Goal: Information Seeking & Learning: Learn about a topic

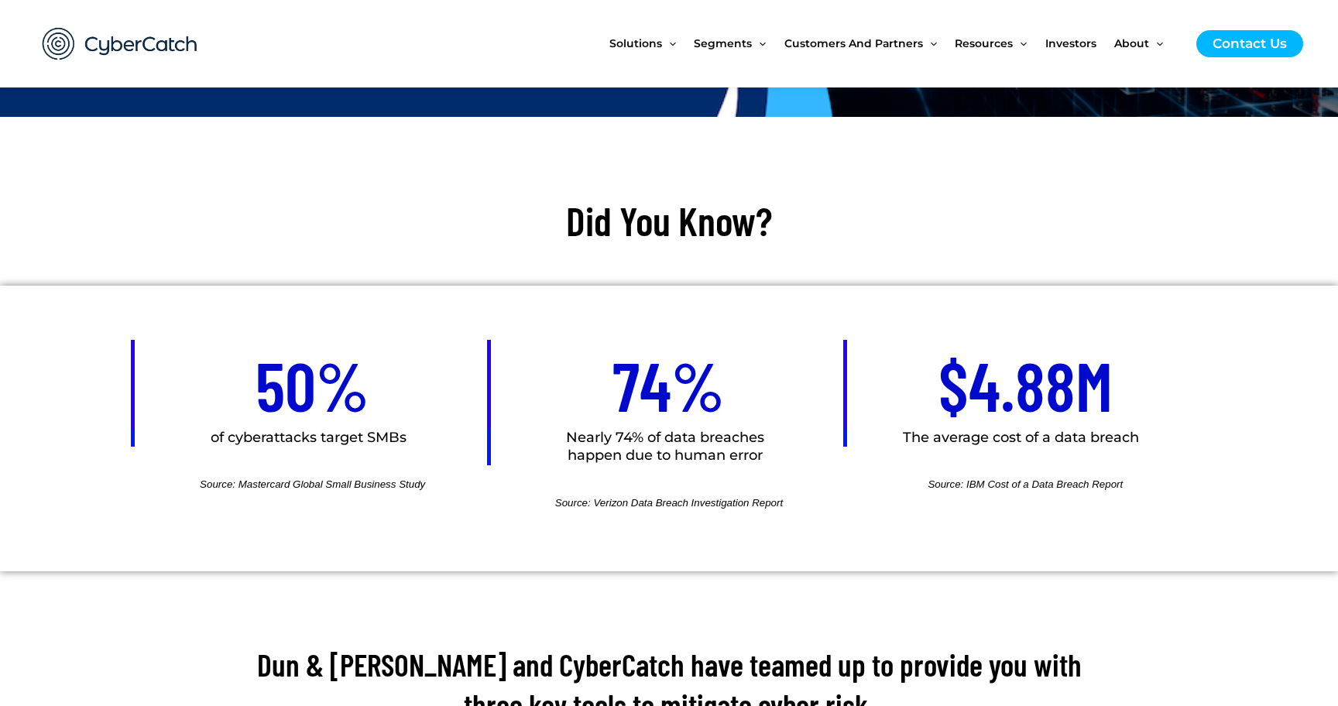
scroll to position [571, 0]
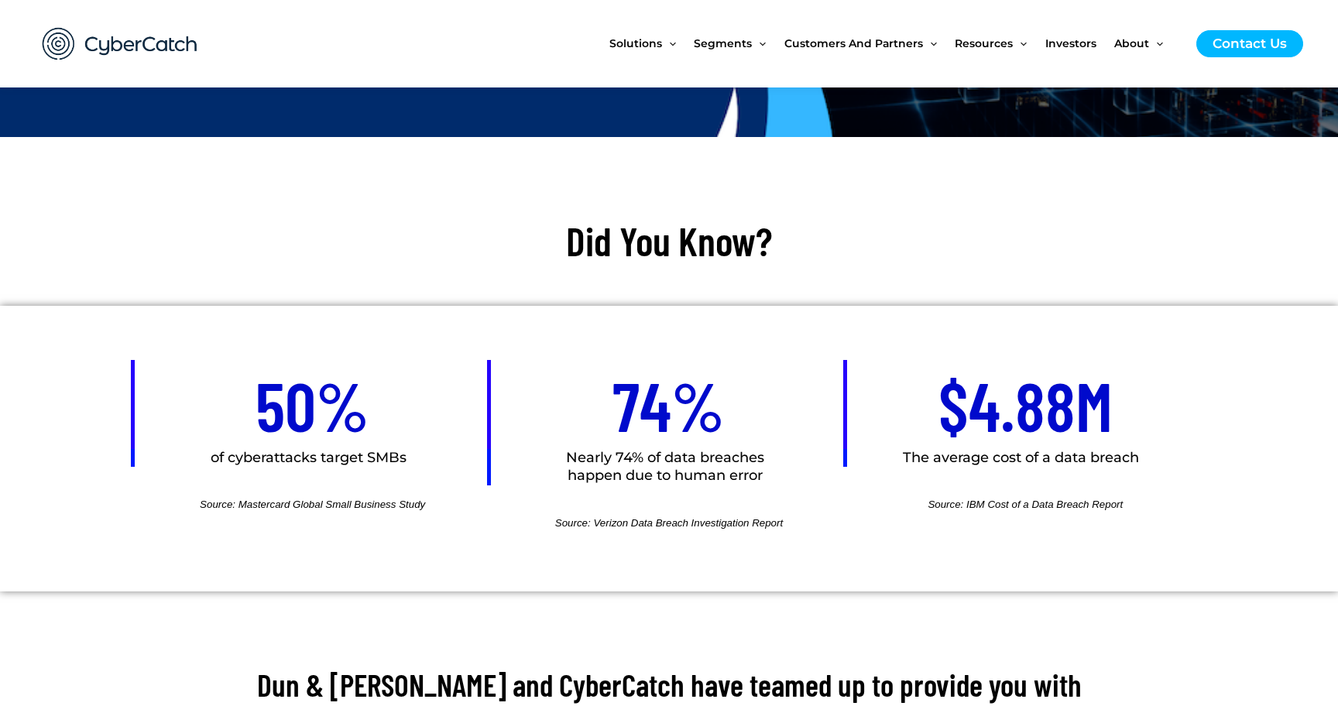
scroll to position [507, 0]
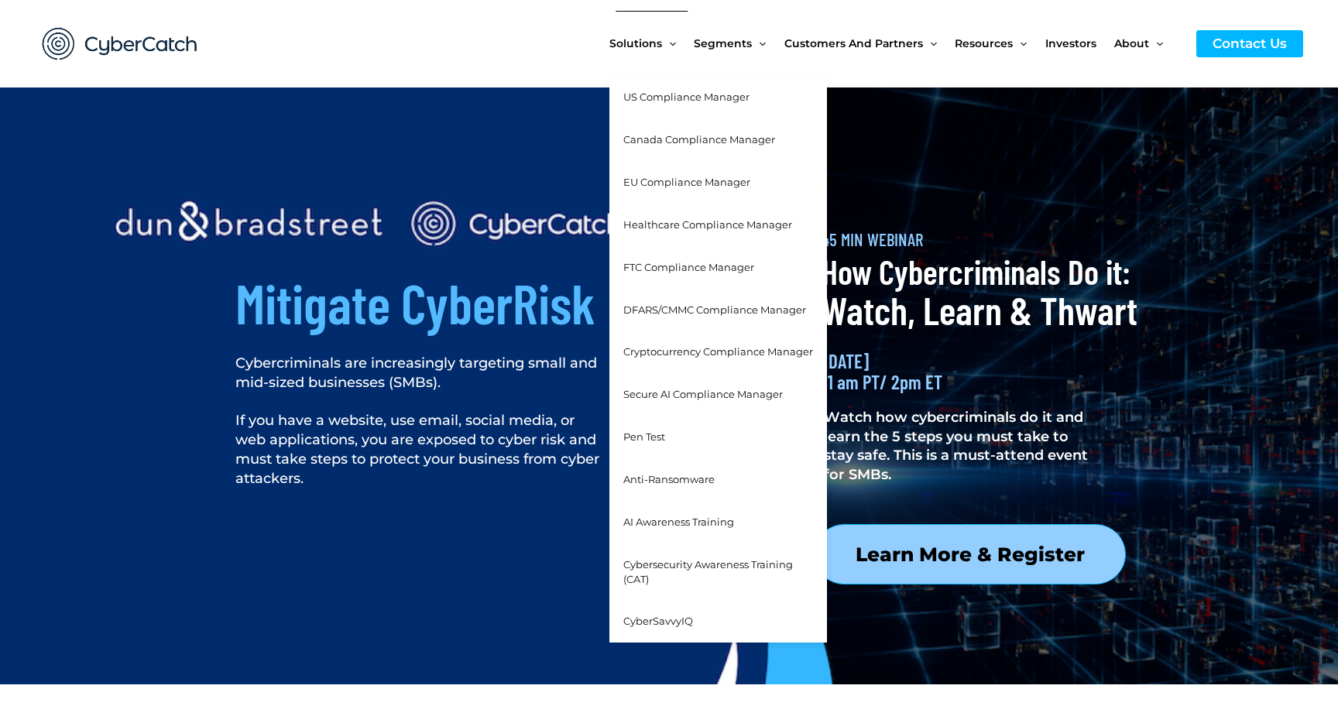
click at [640, 567] on span "Cybersecurity Awareness Training (CAT)" at bounding box center [708, 571] width 170 height 27
click at [646, 565] on span "Cybersecurity Awareness Training (CAT)" at bounding box center [708, 571] width 170 height 27
